Goal: Information Seeking & Learning: Learn about a topic

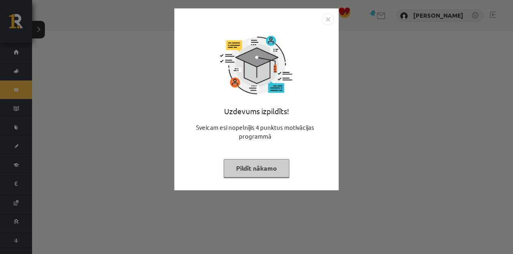
click at [332, 22] on img "Close" at bounding box center [328, 19] width 12 height 12
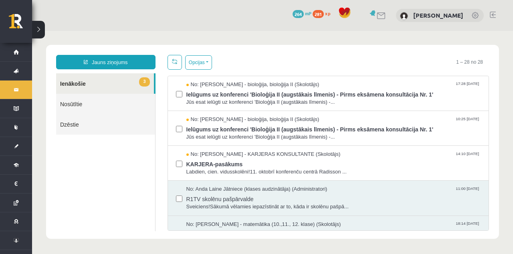
click at [77, 82] on link "3 Ienākošie" at bounding box center [105, 83] width 98 height 20
click at [446, 99] on span "Jūs esat ielūgti uz konferenci 'Bioloģija II (augstākais līmenis) -..." at bounding box center [333, 103] width 295 height 8
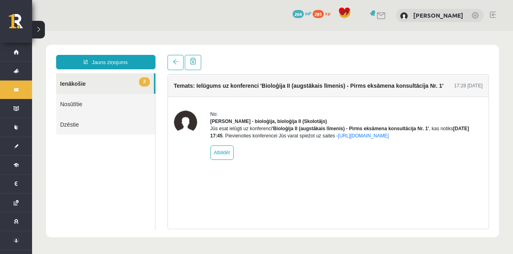
click at [75, 85] on link "2 Ienākošie" at bounding box center [105, 83] width 98 height 20
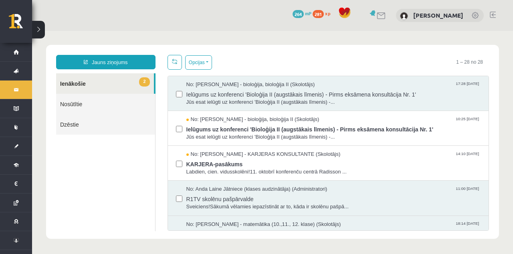
click at [446, 137] on span "Jūs esat ielūgti uz konferenci 'Bioloģija II (augstākais līmenis) -..." at bounding box center [333, 137] width 295 height 8
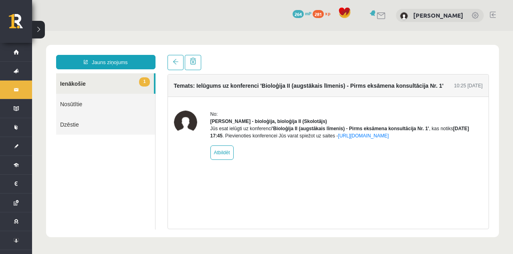
click at [71, 87] on link "1 Ienākošie" at bounding box center [105, 83] width 98 height 20
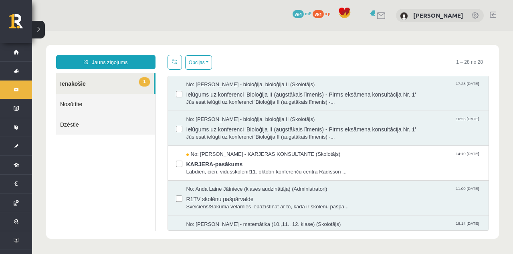
click at [427, 168] on span "Labdien, cien. vidusskolēni!11. oktobrī konferenču centrā Radisson ..." at bounding box center [333, 172] width 295 height 8
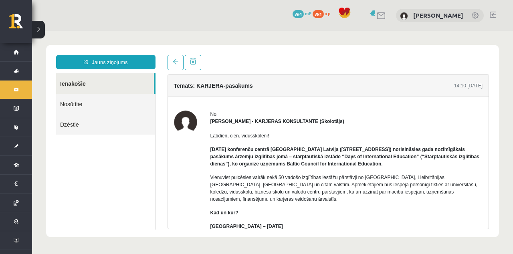
click at [75, 86] on link "Ienākošie" at bounding box center [105, 83] width 98 height 20
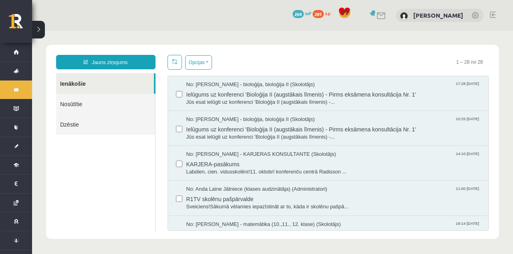
click at [12, 55] on link "Sākums" at bounding box center [16, 52] width 32 height 18
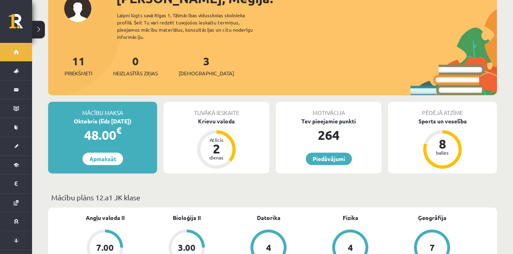
scroll to position [67, 0]
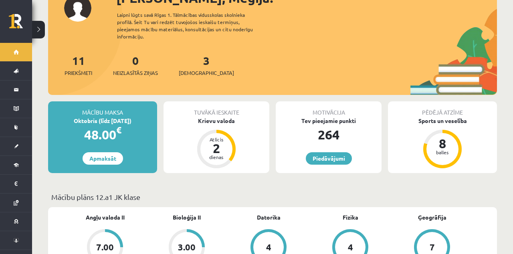
click at [3, 168] on li "Digitālie materiāli Programma Biežāk uzdotie jautājumi" at bounding box center [16, 164] width 32 height 19
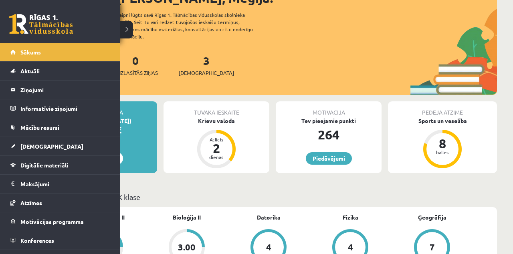
click at [32, 167] on span "Digitālie materiāli" at bounding box center [44, 164] width 48 height 7
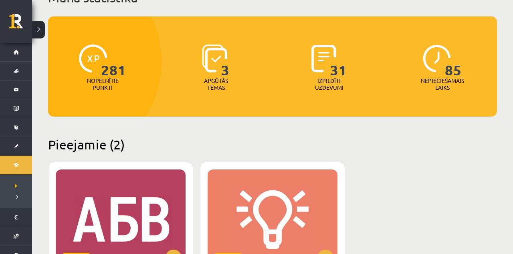
click at [89, 204] on div "XP 100" at bounding box center [121, 220] width 130 height 100
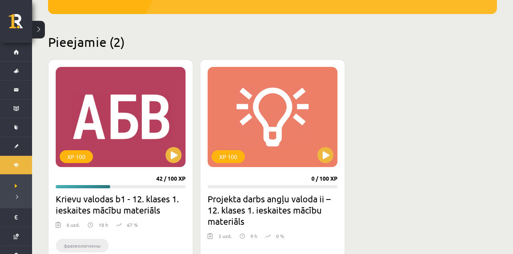
scroll to position [170, 0]
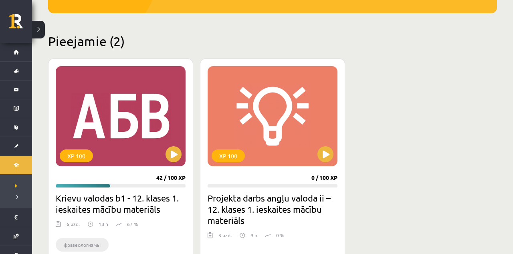
click at [87, 209] on h2 "Krievu valodas b1 - 12. klases 1. ieskaites mācību materiāls" at bounding box center [121, 203] width 130 height 22
click at [85, 152] on div "XP 100" at bounding box center [76, 155] width 33 height 13
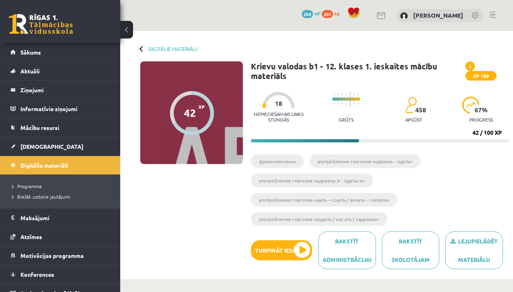
click at [128, 37] on button at bounding box center [126, 30] width 13 height 18
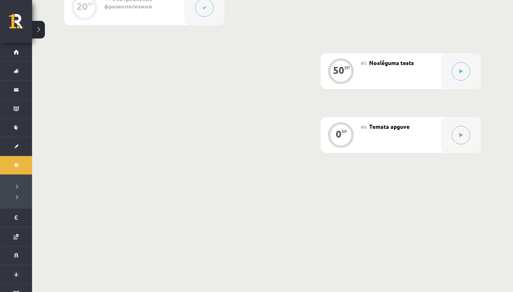
scroll to position [465, 0]
click at [461, 77] on button at bounding box center [461, 70] width 18 height 18
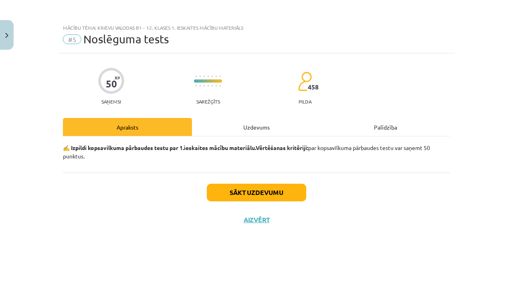
click at [251, 123] on div "Uzdevums" at bounding box center [256, 127] width 129 height 18
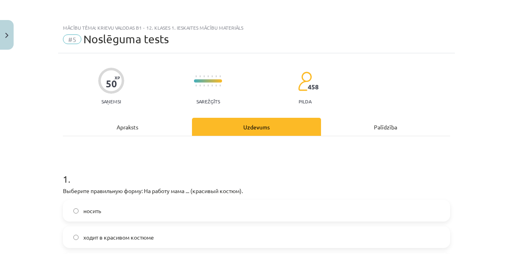
scroll to position [0, 0]
click at [2, 29] on button "Close" at bounding box center [7, 35] width 14 height 30
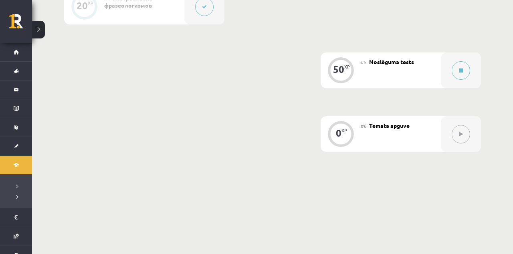
click at [38, 24] on button at bounding box center [38, 30] width 13 height 18
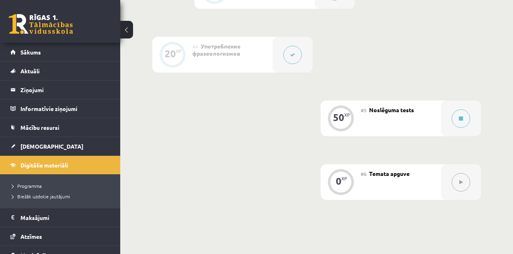
click at [24, 146] on span "[DEMOGRAPHIC_DATA]" at bounding box center [51, 146] width 63 height 7
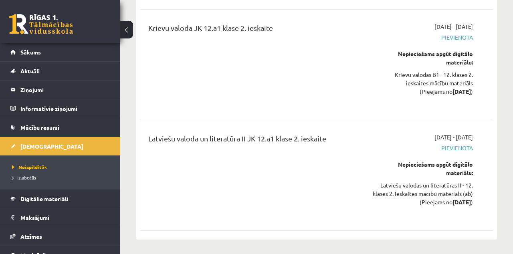
scroll to position [2258, 0]
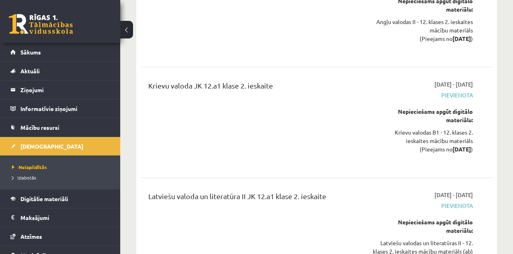
click at [124, 30] on button at bounding box center [126, 30] width 13 height 18
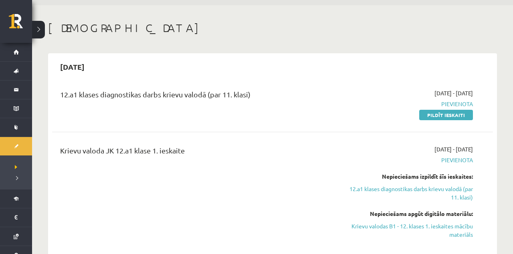
scroll to position [0, 0]
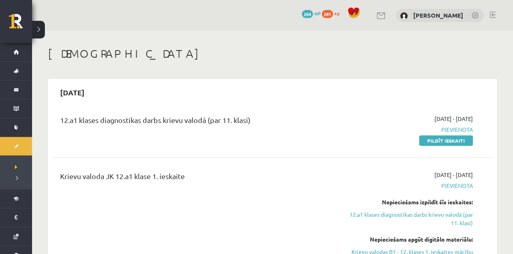
click at [13, 133] on link "Mācību resursi" at bounding box center [16, 127] width 32 height 18
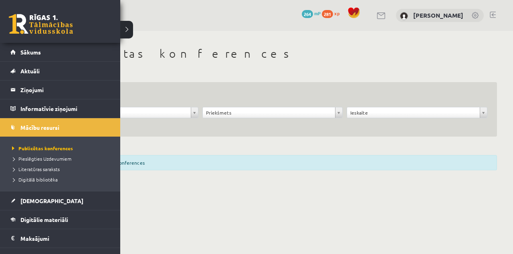
click at [454, 205] on body "0 Dāvanas 264 mP 281 xp Megija Kozlovska Sākums Aktuāli Kā mācīties eSKOLĀ Kont…" at bounding box center [256, 127] width 513 height 254
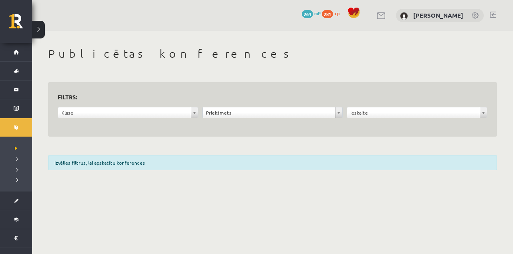
click at [21, 133] on link "Mācību resursi" at bounding box center [16, 127] width 32 height 18
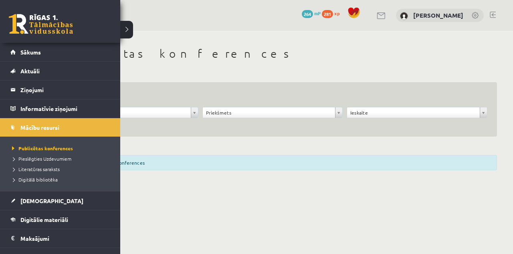
click at [27, 214] on link "Digitālie materiāli" at bounding box center [60, 219] width 100 height 18
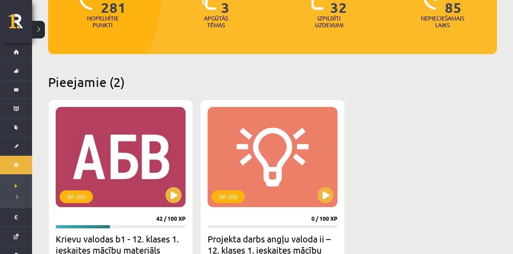
scroll to position [129, 0]
click at [83, 163] on div "XP 100" at bounding box center [121, 157] width 130 height 100
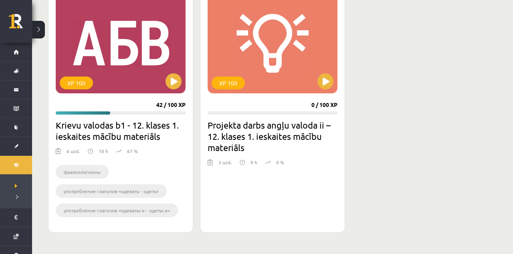
scroll to position [245, 0]
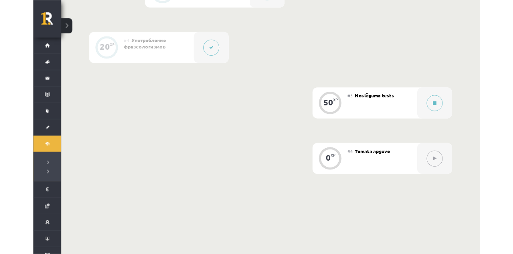
scroll to position [406, 0]
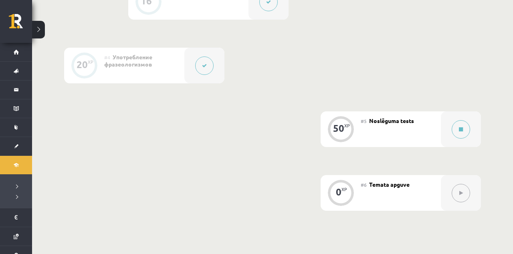
click at [464, 129] on button at bounding box center [461, 129] width 18 height 18
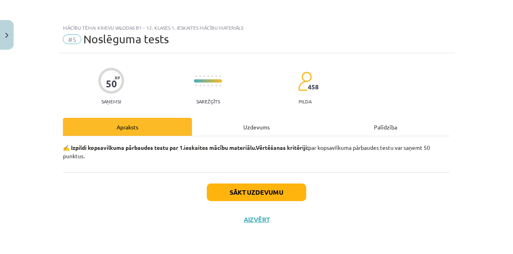
scroll to position [263, 0]
